Goal: Task Accomplishment & Management: Manage account settings

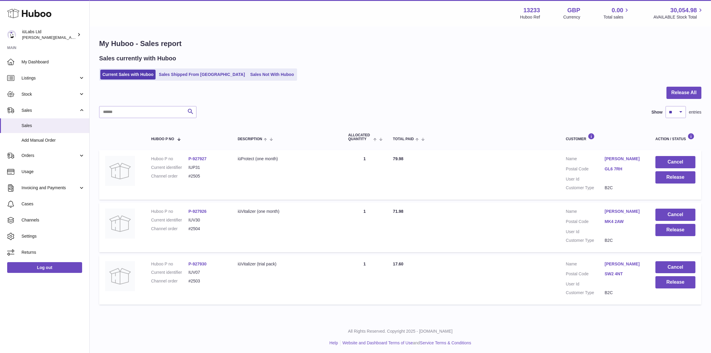
click at [673, 84] on div "My Huboo - Sales report Sales currently with Huboo Current Sales with Huboo Sal…" at bounding box center [401, 173] width 622 height 292
click at [673, 89] on button "Release All" at bounding box center [684, 93] width 35 height 12
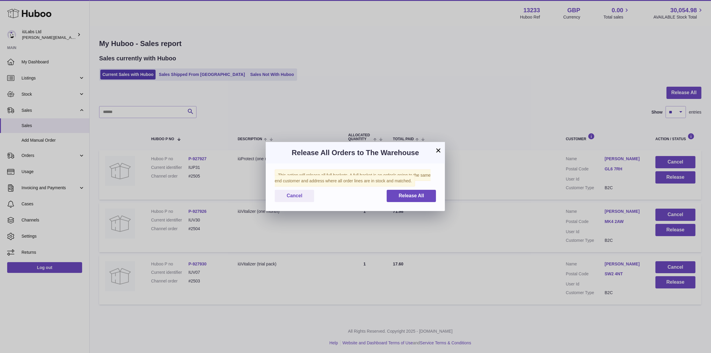
click at [416, 205] on div "This action will release all full baskets. A full basket is an order/s going to…" at bounding box center [355, 186] width 179 height 47
click at [416, 196] on span "Release All" at bounding box center [411, 195] width 25 height 5
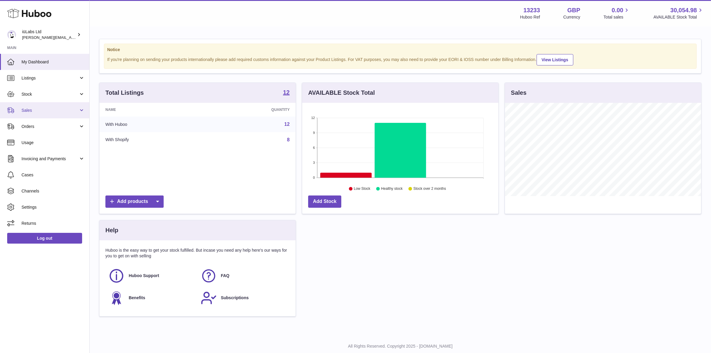
scroll to position [93, 196]
click at [40, 94] on span "Stock" at bounding box center [50, 94] width 57 height 6
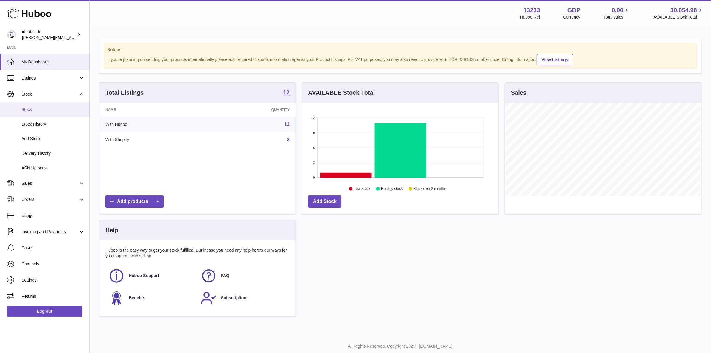
click at [46, 107] on span "Stock" at bounding box center [53, 110] width 63 height 6
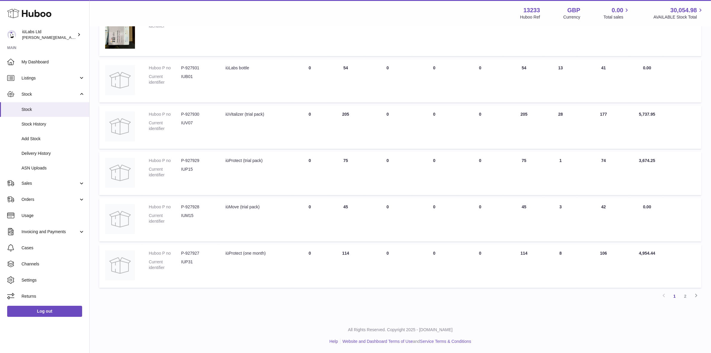
scroll to position [335, 0]
click at [684, 294] on link "2" at bounding box center [685, 296] width 11 height 11
